Goal: Find specific page/section: Find specific page/section

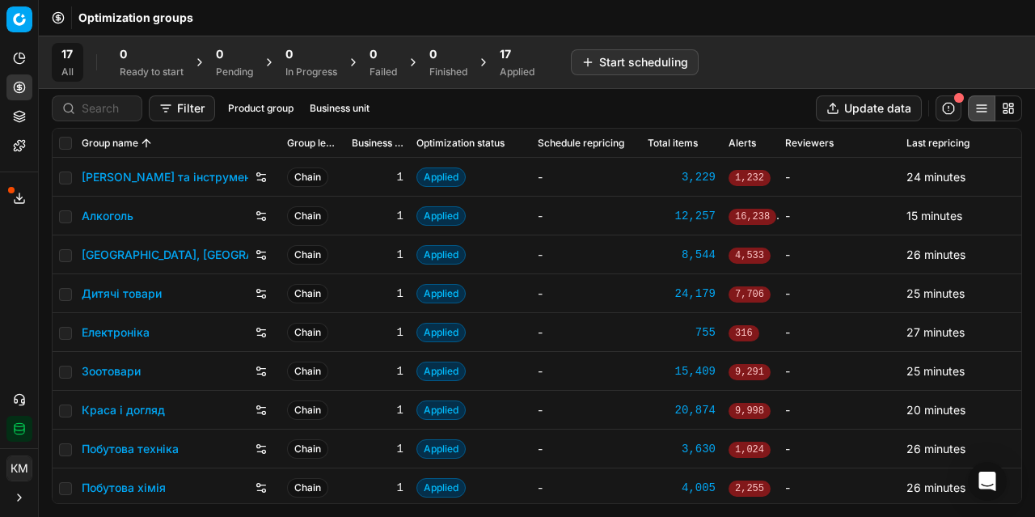
click at [112, 209] on link "Алкоголь" at bounding box center [108, 216] width 52 height 16
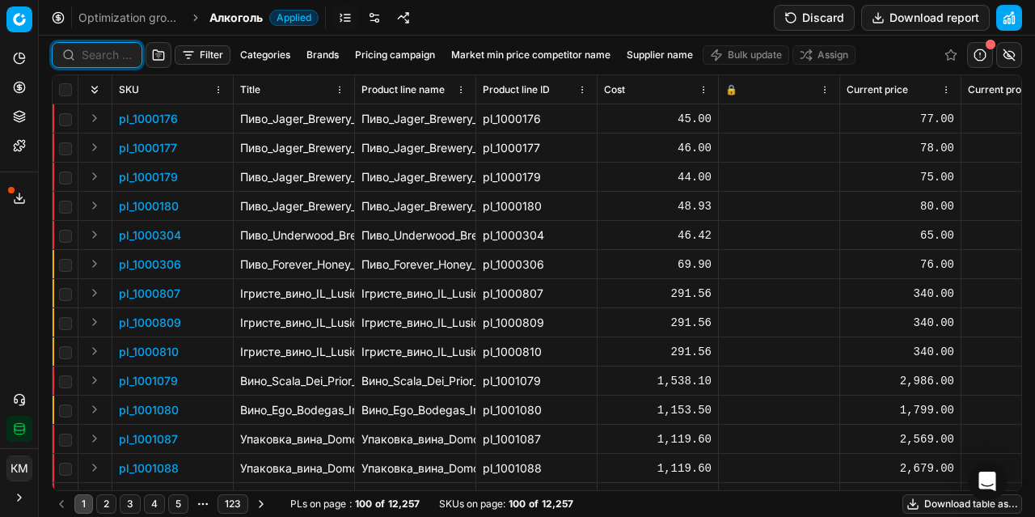
click at [108, 48] on div "Filter Categories Brands Pricing campaign Market min price competitor name Supp…" at bounding box center [537, 55] width 971 height 39
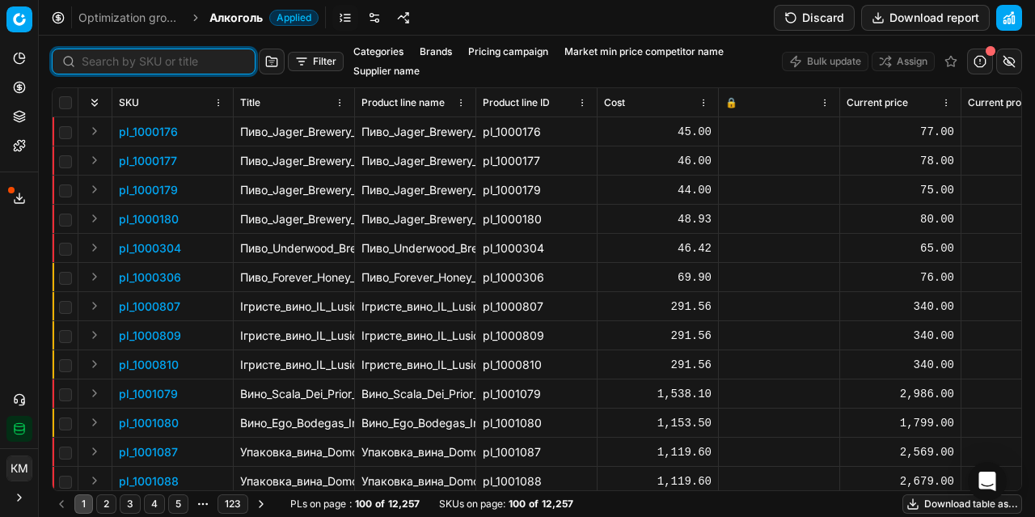
paste input "455953"
type input "455953"
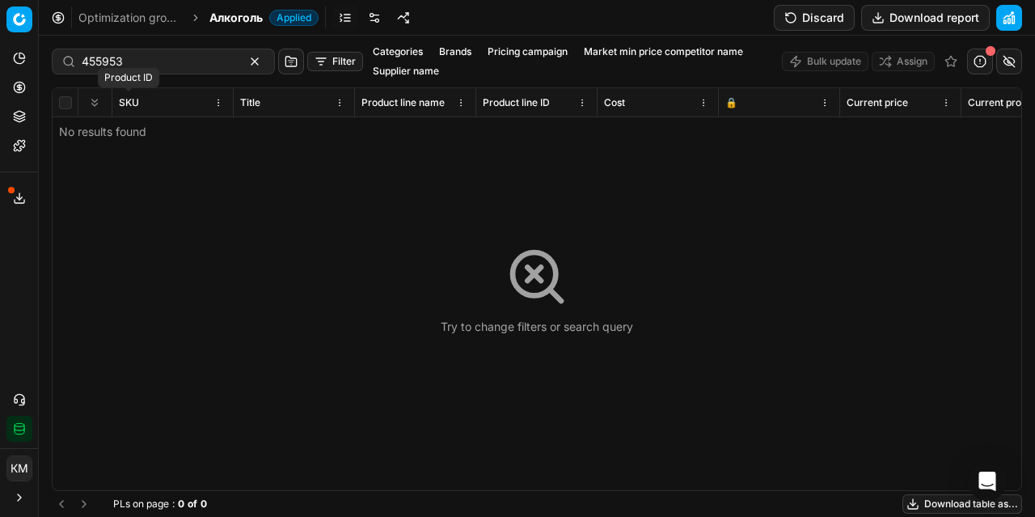
click at [134, 99] on span "SKU" at bounding box center [129, 102] width 20 height 13
click at [146, 56] on input "455953" at bounding box center [157, 61] width 150 height 16
